Goal: Information Seeking & Learning: Learn about a topic

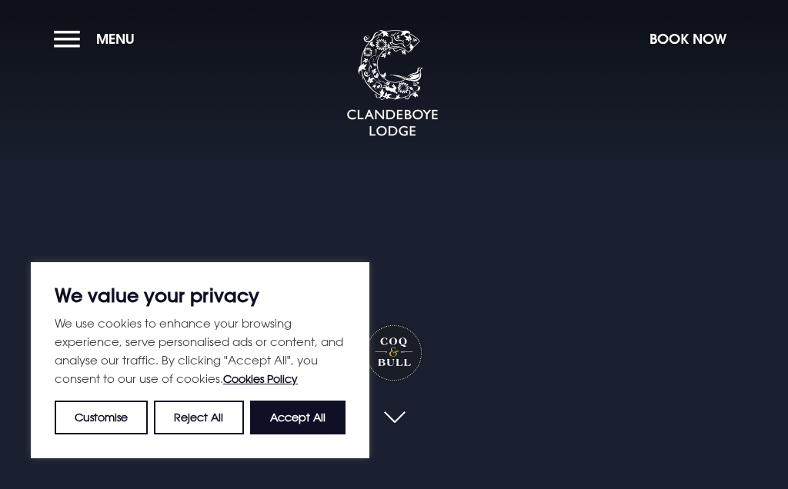
click at [301, 419] on button "Accept All" at bounding box center [297, 418] width 95 height 34
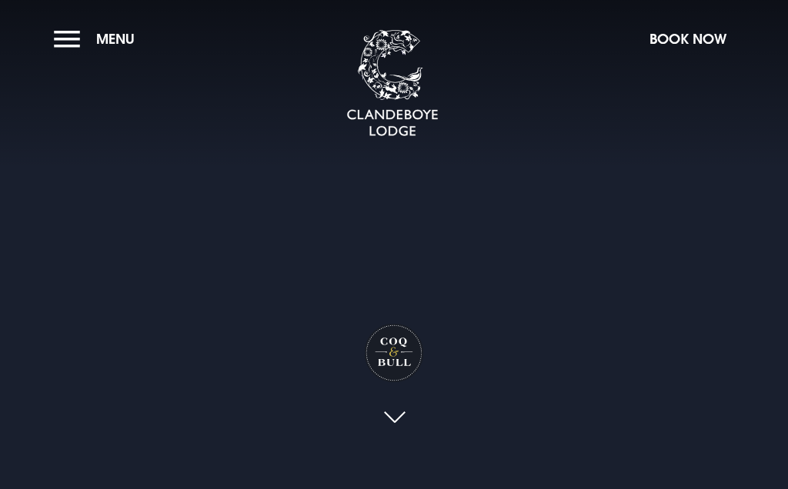
checkbox input "true"
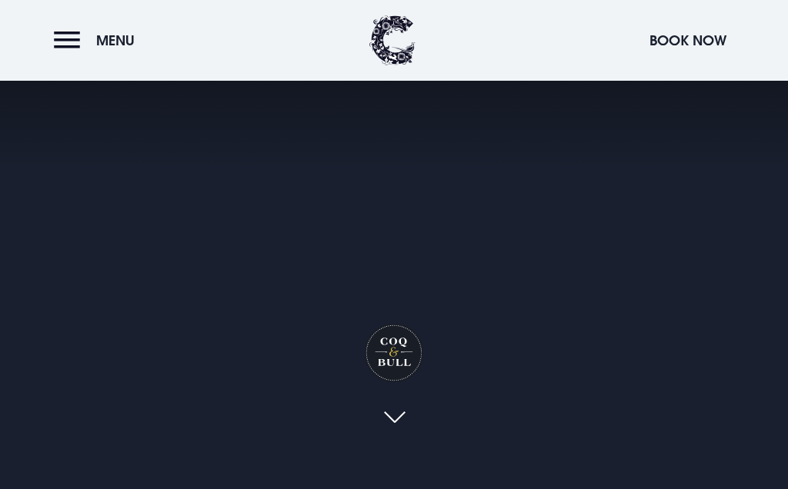
click at [74, 41] on button "Menu" at bounding box center [98, 40] width 89 height 33
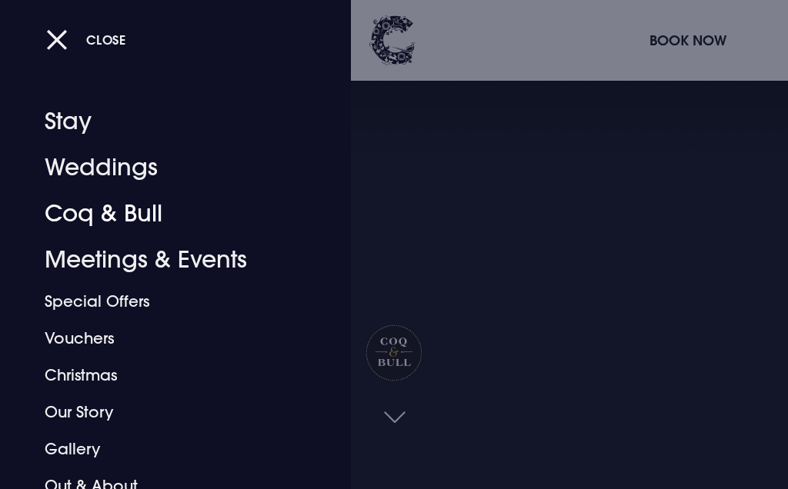
click at [132, 215] on link "Coq & Bull" at bounding box center [166, 214] width 243 height 46
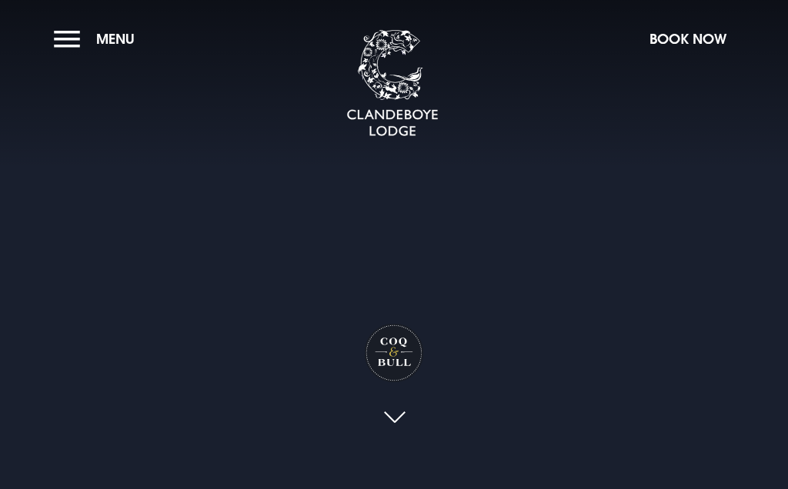
click at [402, 426] on link at bounding box center [393, 419] width 35 height 34
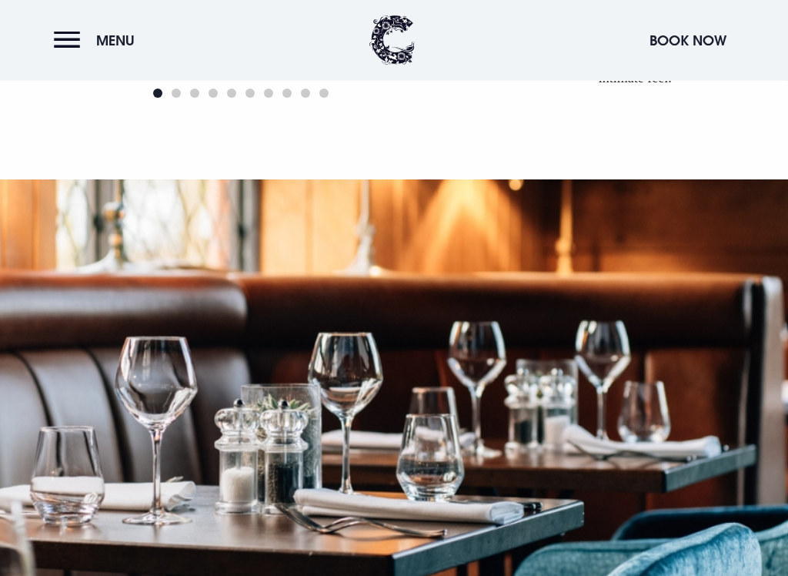
scroll to position [1640, 0]
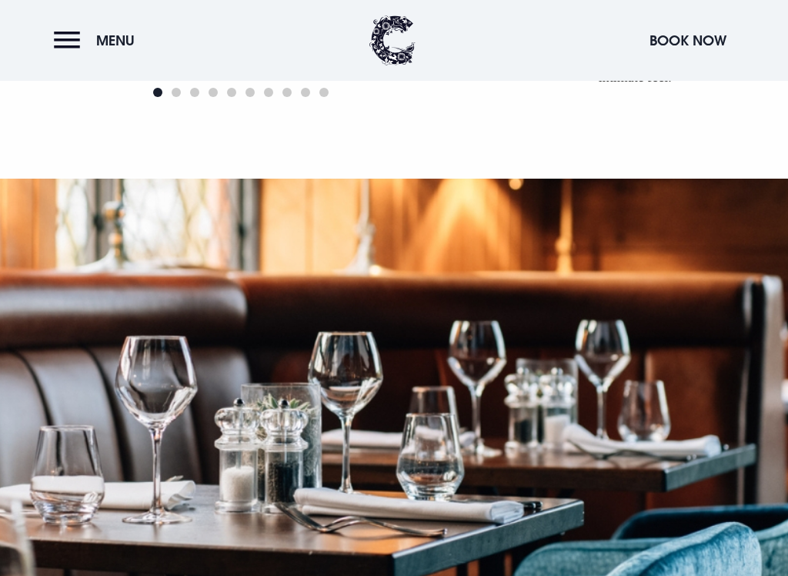
click at [68, 52] on button "Menu" at bounding box center [98, 40] width 89 height 33
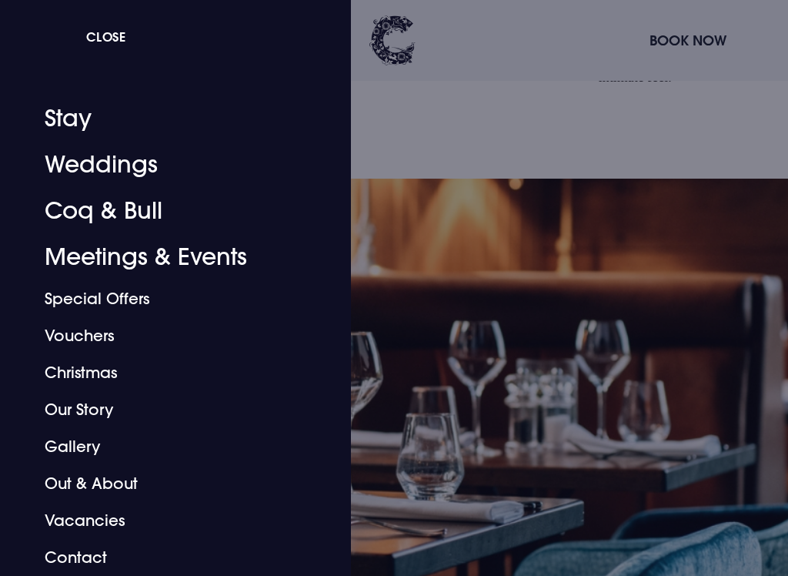
scroll to position [3, 0]
click at [65, 25] on button "Close" at bounding box center [86, 37] width 80 height 32
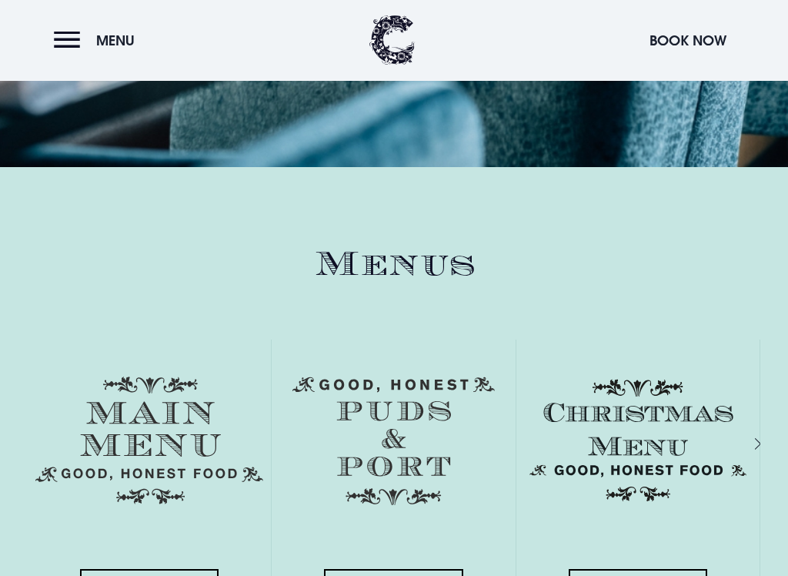
scroll to position [2236, 0]
click at [164, 432] on img at bounding box center [149, 440] width 228 height 128
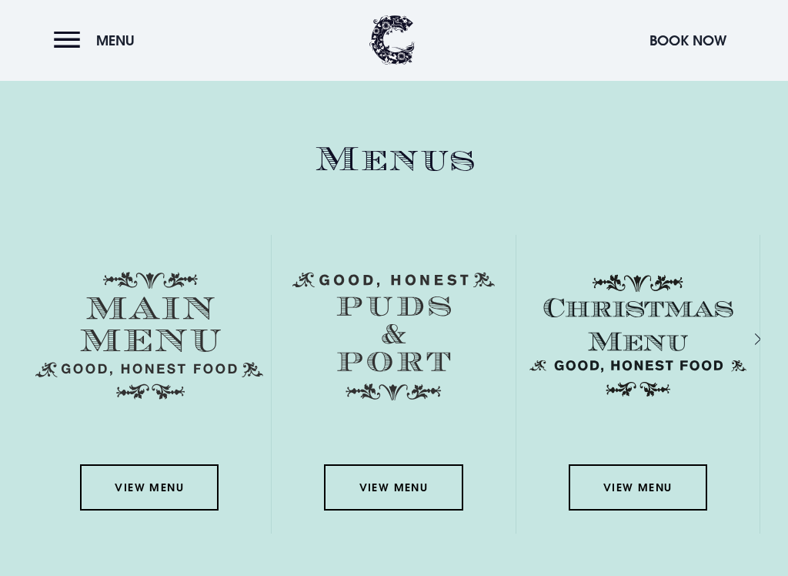
scroll to position [2342, 0]
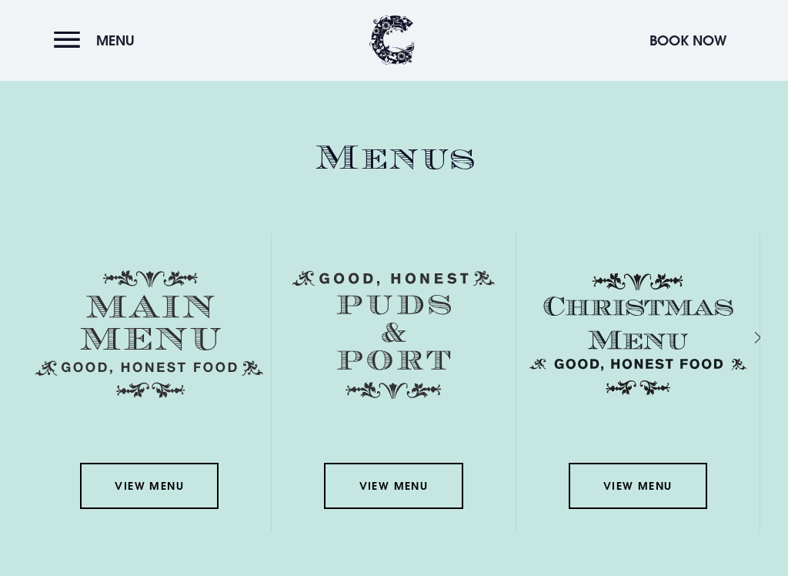
click at [152, 489] on link "View Menu" at bounding box center [149, 486] width 139 height 46
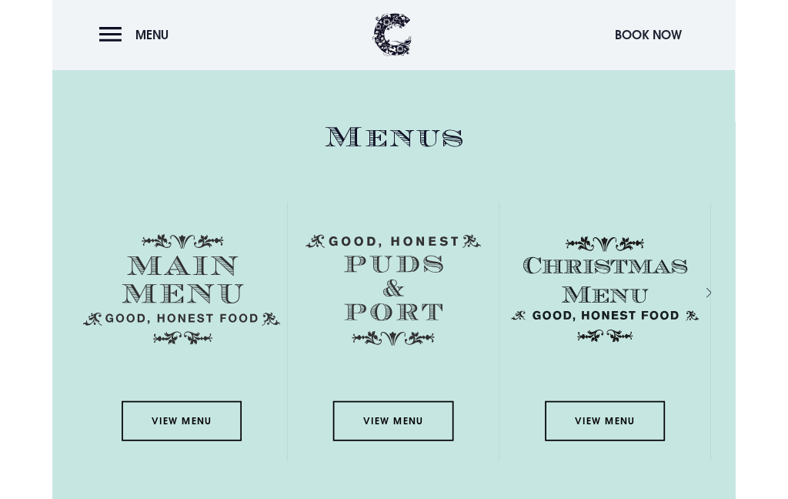
scroll to position [2386, 0]
